Goal: Task Accomplishment & Management: Complete application form

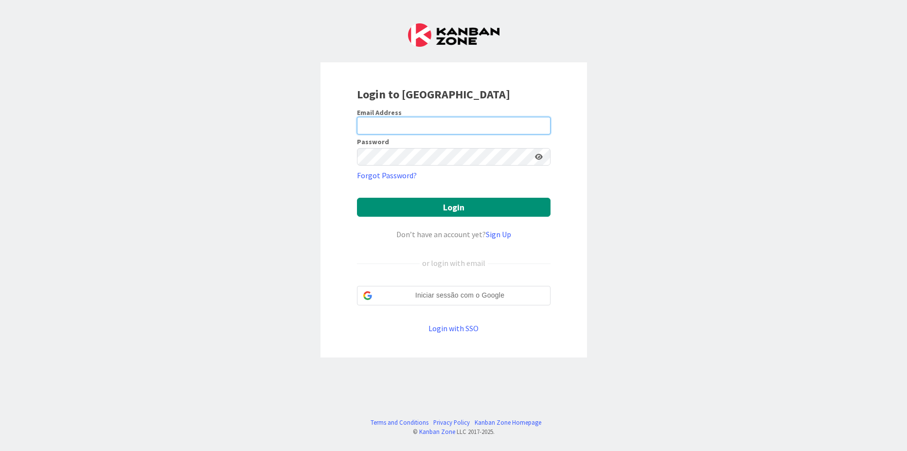
click at [430, 129] on input "email" at bounding box center [454, 126] width 194 height 18
click at [593, 167] on div "Login to [GEOGRAPHIC_DATA] Email Address Password Forgot Password? Login Don’t …" at bounding box center [453, 225] width 907 height 451
click at [497, 233] on link "Sign Up" at bounding box center [498, 234] width 25 height 10
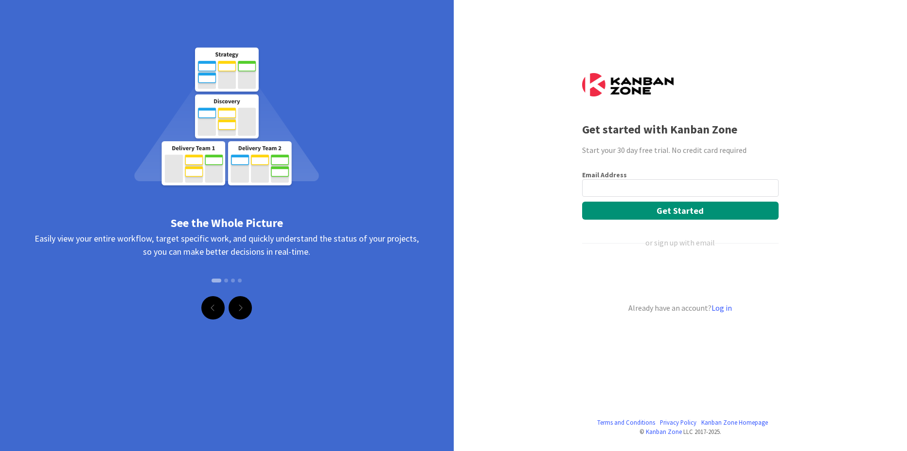
click at [637, 191] on input "email" at bounding box center [680, 188] width 197 height 18
type input "[PERSON_NAME][EMAIL_ADDRESS][DOMAIN_NAME]"
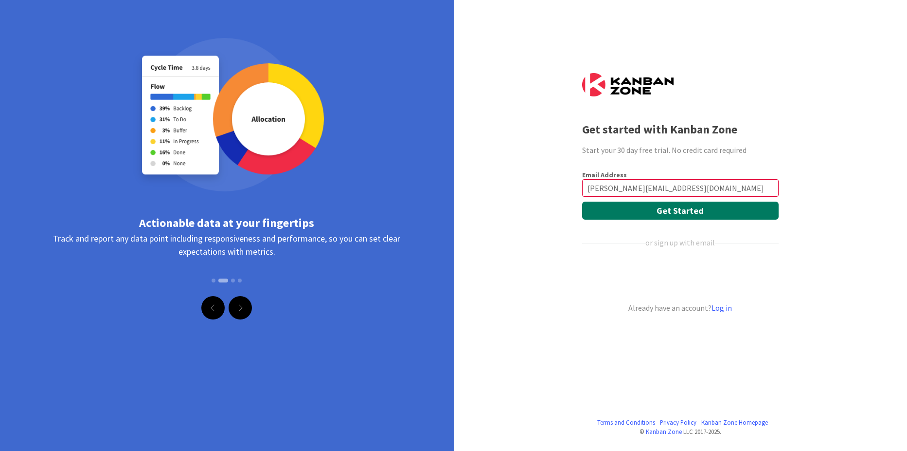
click at [697, 210] on button "Get Started" at bounding box center [680, 210] width 197 height 18
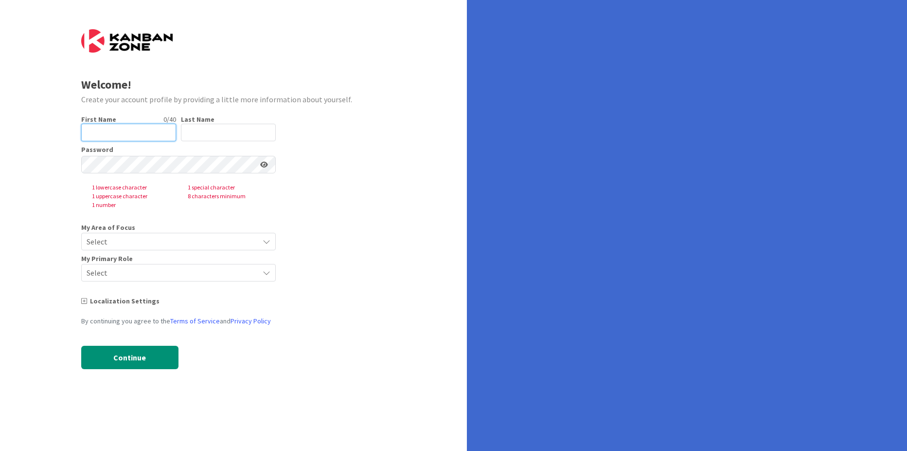
click at [142, 135] on input "text" at bounding box center [128, 133] width 95 height 18
type input "Marta"
click at [206, 138] on input "text" at bounding box center [228, 133] width 95 height 18
type input "Cachucho"
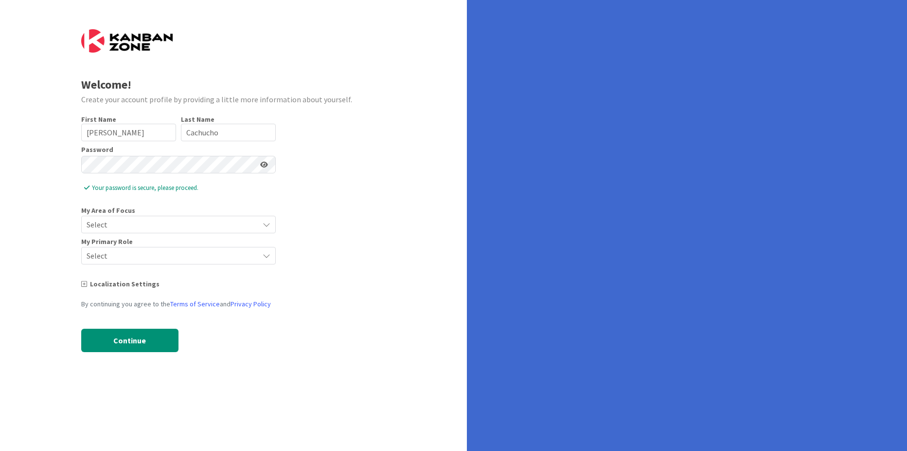
click at [345, 162] on form "Welcome! Create your account profile by providing a little more information abo…" at bounding box center [233, 197] width 305 height 337
click at [163, 228] on span "Select" at bounding box center [170, 224] width 167 height 14
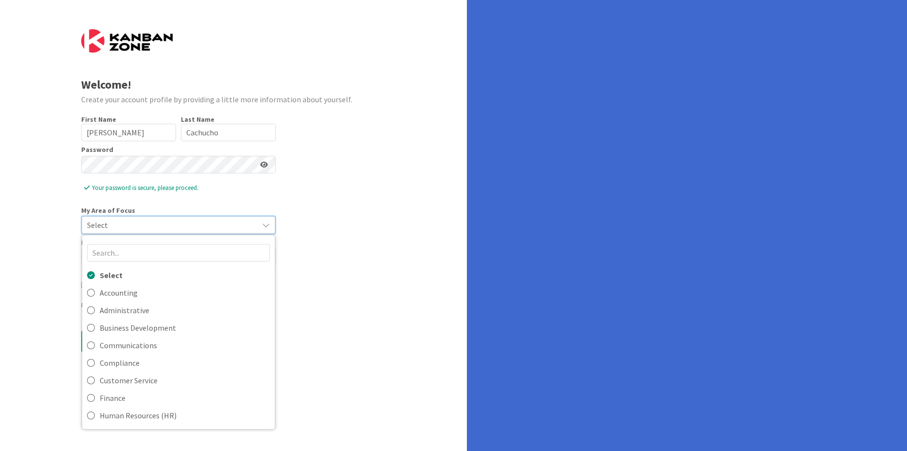
drag, startPoint x: 365, startPoint y: 204, endPoint x: 350, endPoint y: 213, distance: 17.9
click at [365, 204] on form "Welcome! Create your account profile by providing a little more information abo…" at bounding box center [233, 198] width 305 height 338
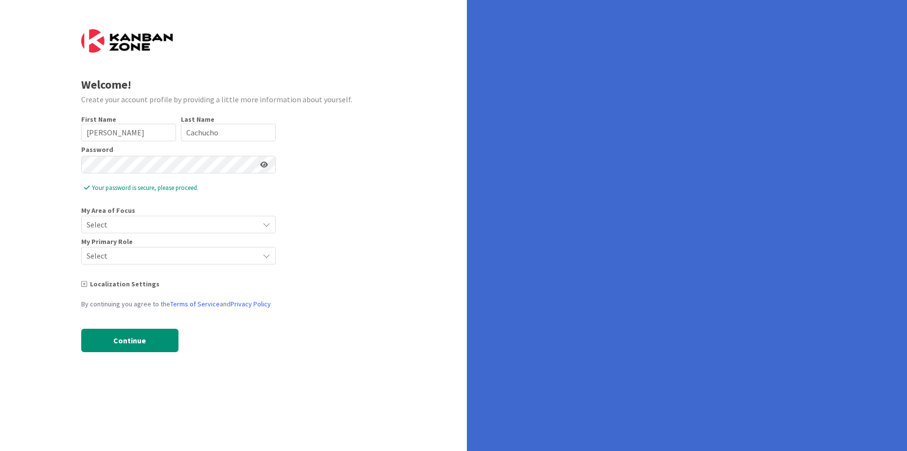
click at [152, 254] on span "Select" at bounding box center [170, 256] width 167 height 14
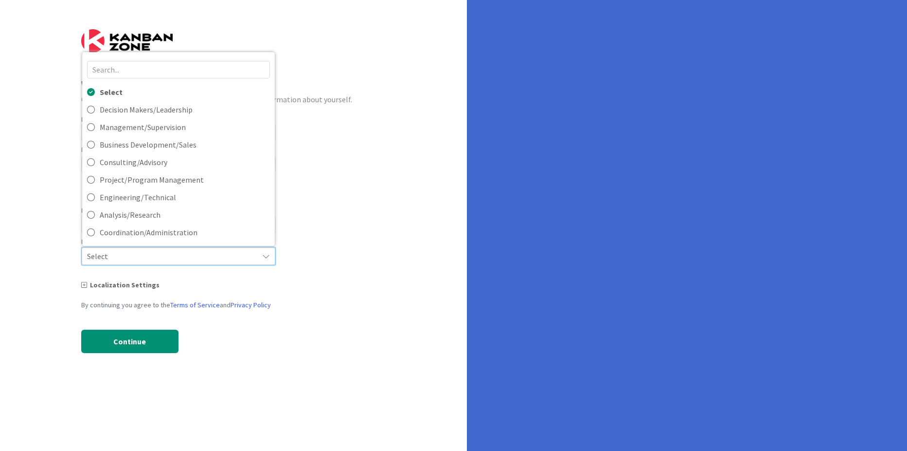
click at [347, 168] on form "Welcome! Create your account profile by providing a little more information abo…" at bounding box center [233, 198] width 305 height 338
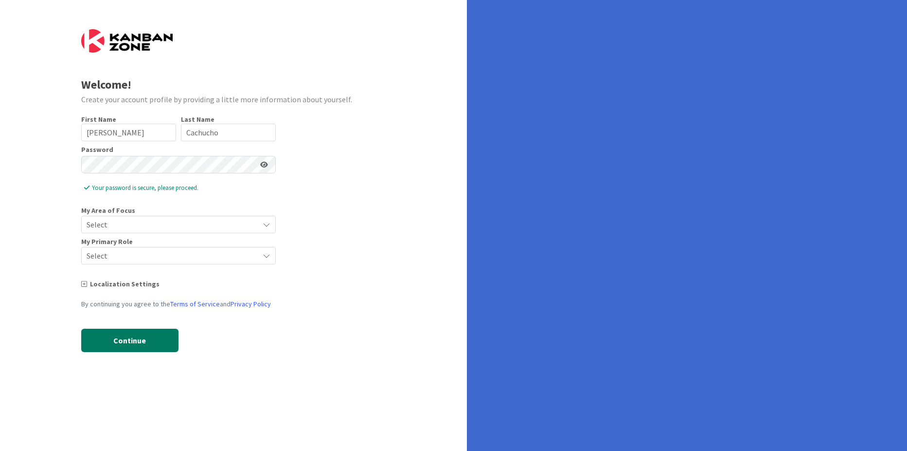
click at [125, 337] on button "Continue" at bounding box center [129, 339] width 97 height 23
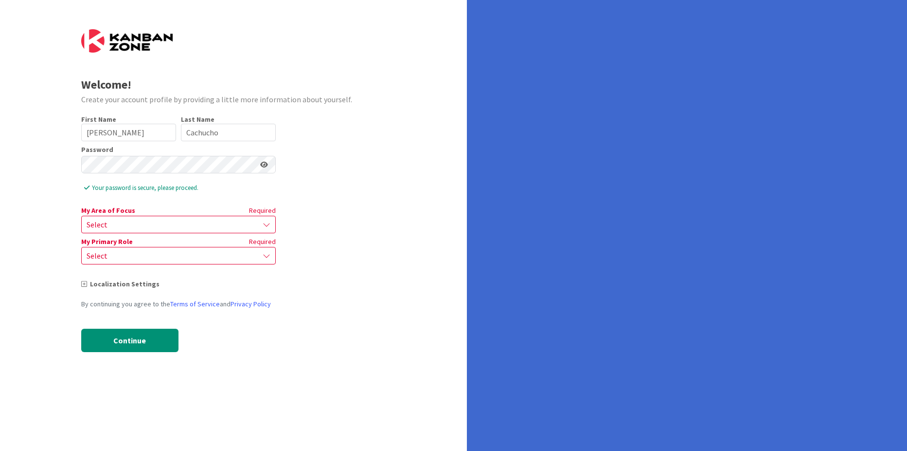
click at [225, 228] on span "Select" at bounding box center [170, 224] width 167 height 14
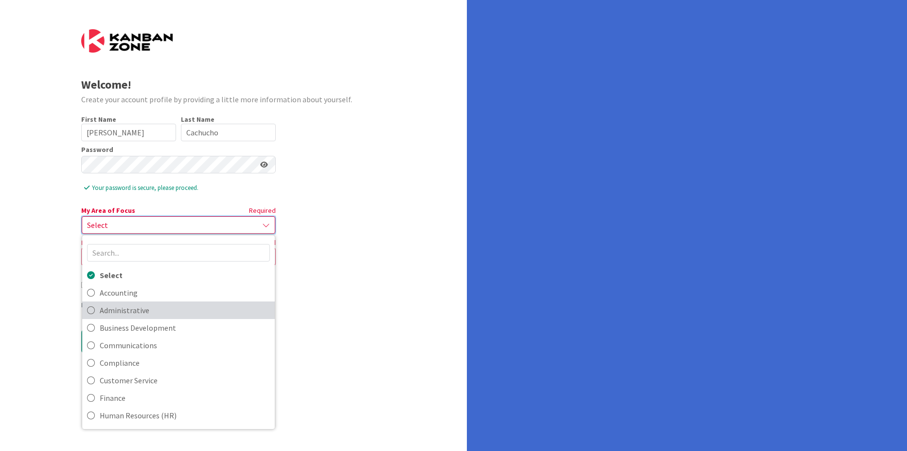
click at [167, 313] on span "Administrative" at bounding box center [185, 310] width 170 height 15
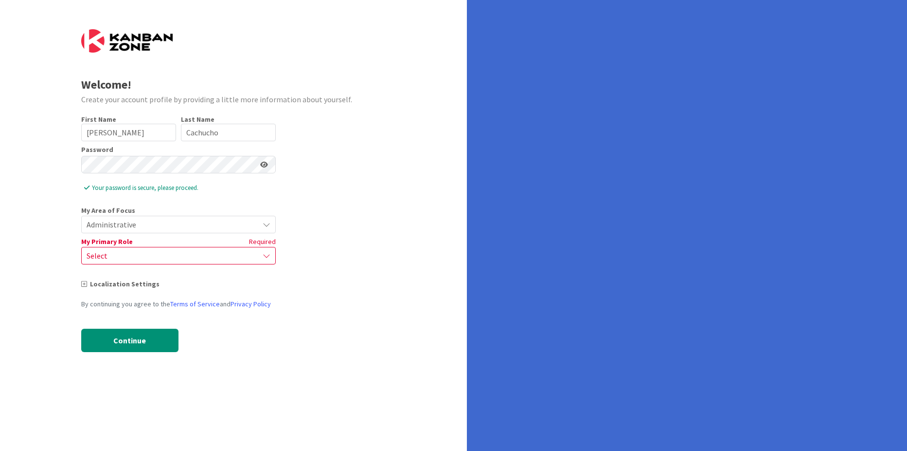
click at [130, 254] on span "Select" at bounding box center [170, 256] width 167 height 14
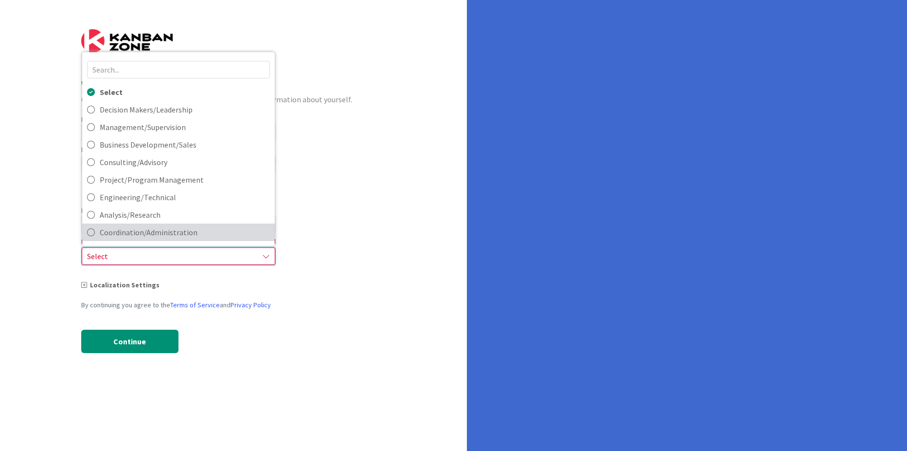
scroll to position [17, 0]
click at [126, 234] on span "Other" at bounding box center [185, 233] width 170 height 15
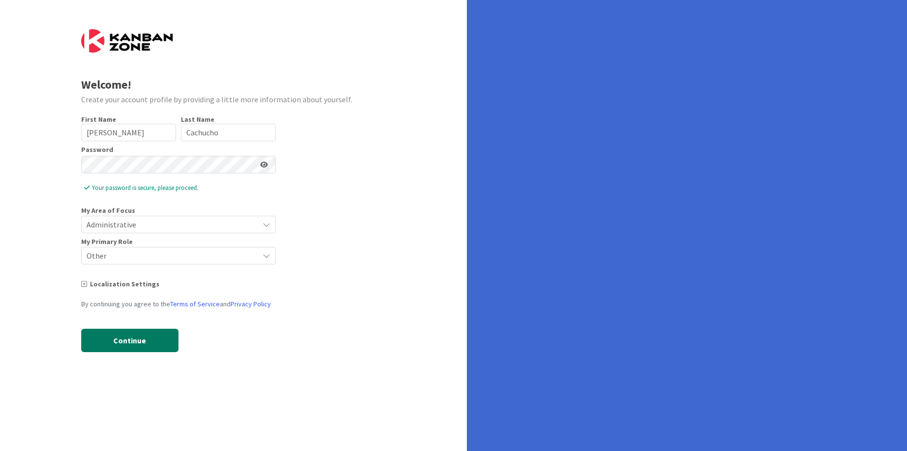
click at [121, 333] on button "Continue" at bounding box center [129, 339] width 97 height 23
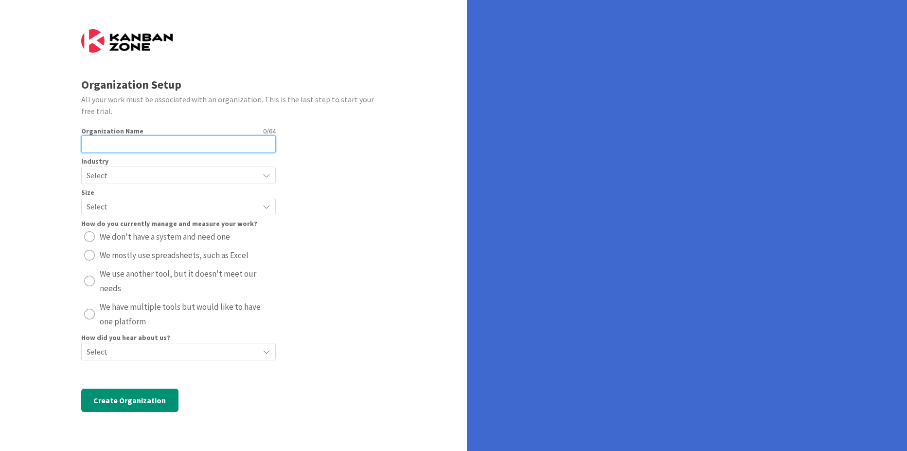
click at [126, 143] on input "text" at bounding box center [178, 144] width 195 height 18
click at [151, 112] on div "All your work must be associated with an organization. This is the last step to…" at bounding box center [233, 104] width 305 height 23
click at [118, 177] on span "Select" at bounding box center [170, 175] width 167 height 14
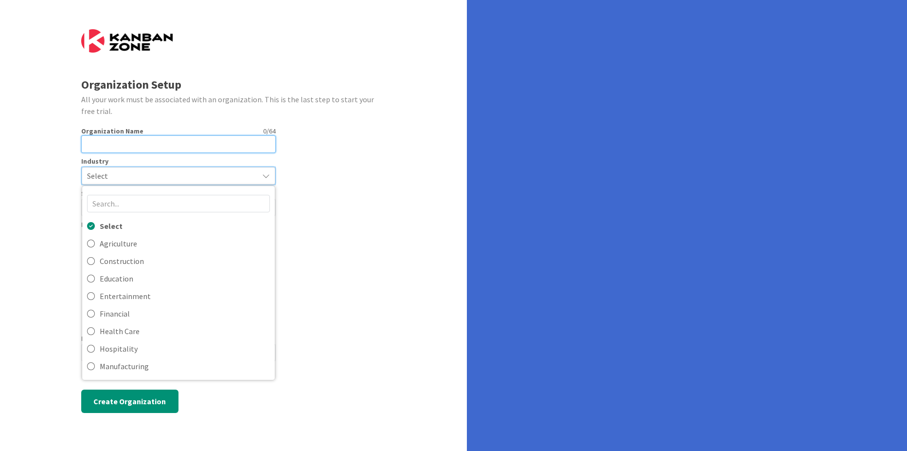
click at [138, 150] on input "text" at bounding box center [178, 144] width 195 height 18
